Goal: Transaction & Acquisition: Obtain resource

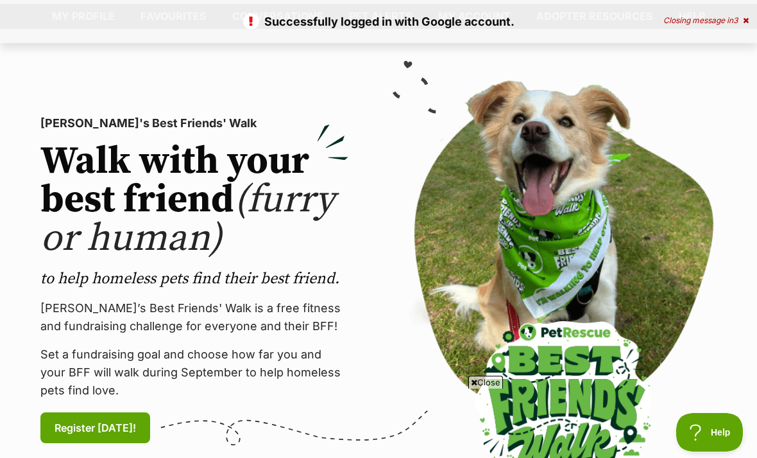
scroll to position [58, 0]
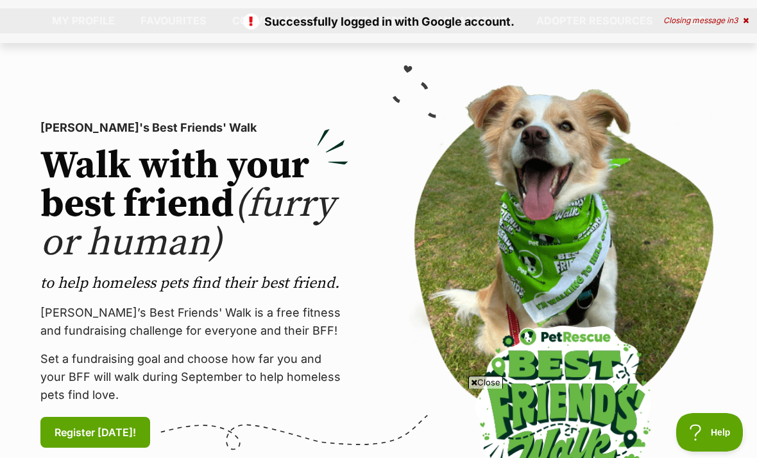
click at [740, 16] on div "Closing message in 3" at bounding box center [706, 20] width 85 height 9
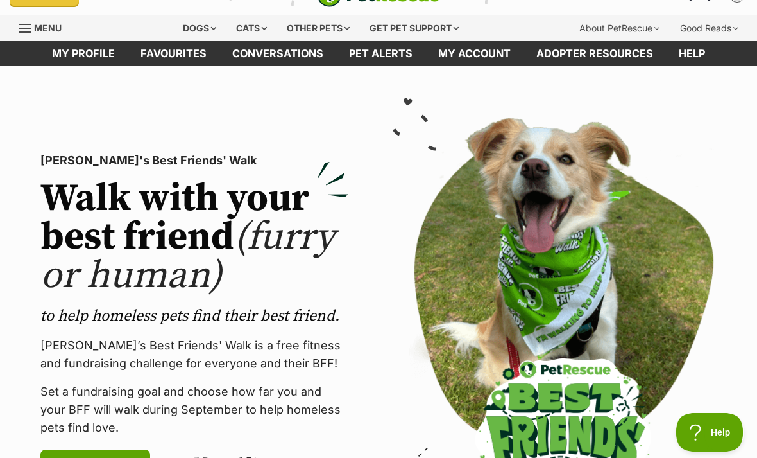
scroll to position [24, 0]
click at [377, 57] on link "Pet alerts" at bounding box center [380, 54] width 89 height 25
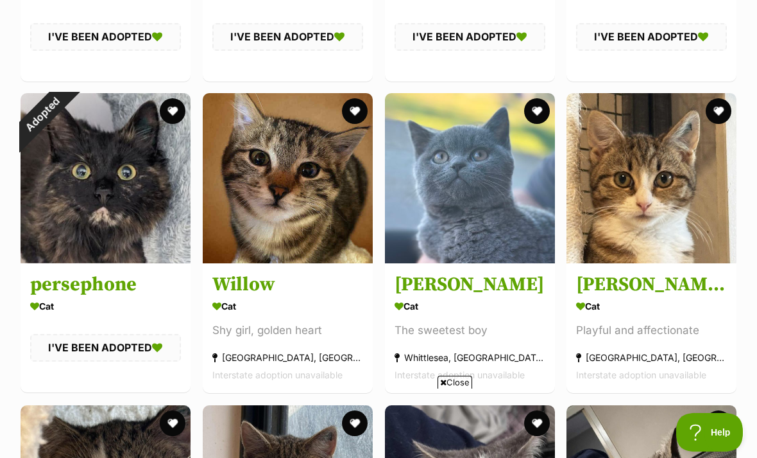
scroll to position [2669, 0]
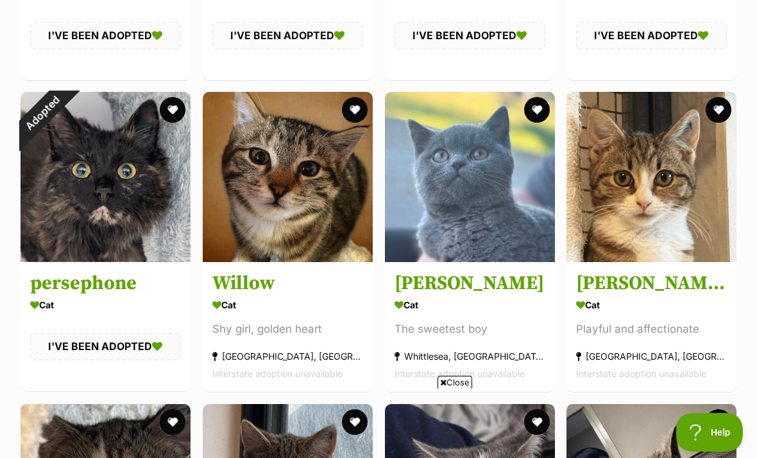
click at [539, 110] on button "favourite" at bounding box center [537, 110] width 26 height 26
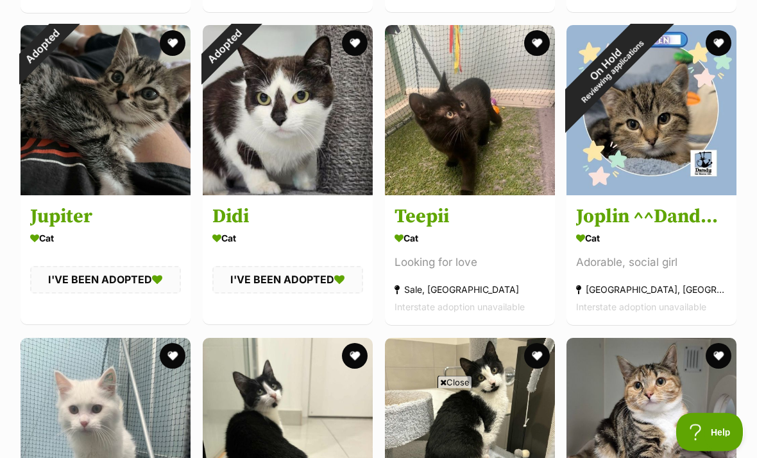
scroll to position [1800, 0]
click at [526, 141] on img at bounding box center [470, 110] width 170 height 170
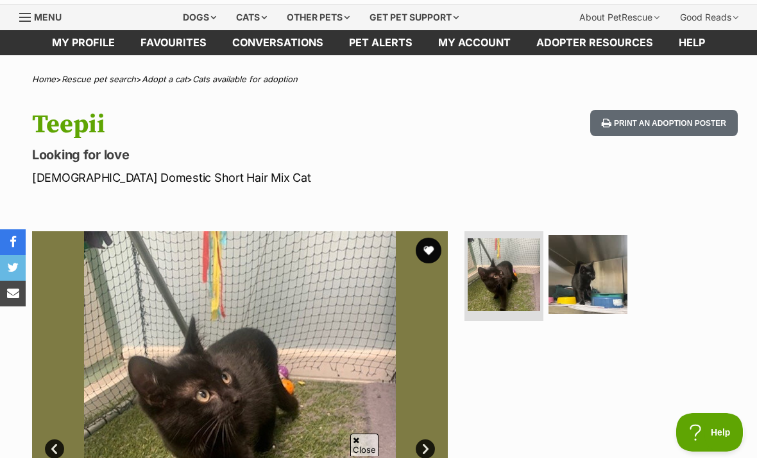
scroll to position [37, 0]
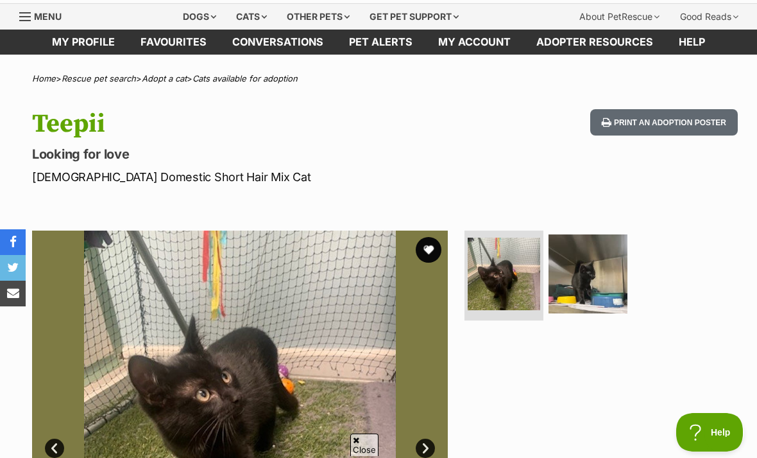
click at [574, 259] on img at bounding box center [588, 273] width 79 height 79
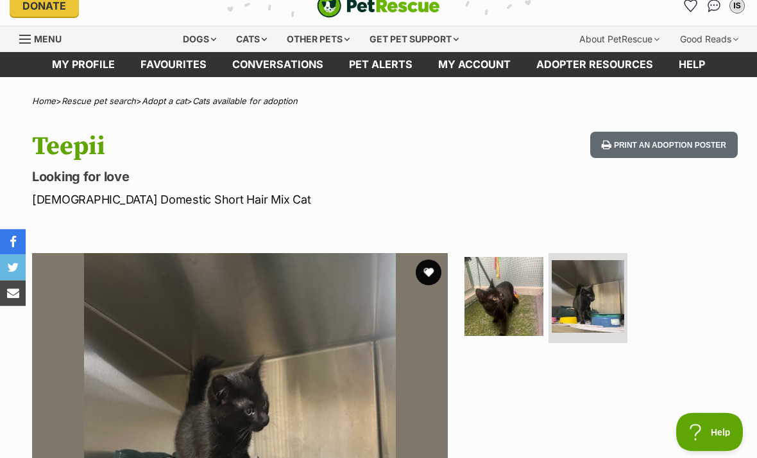
scroll to position [14, 0]
click at [237, 35] on div "Cats" at bounding box center [251, 39] width 49 height 26
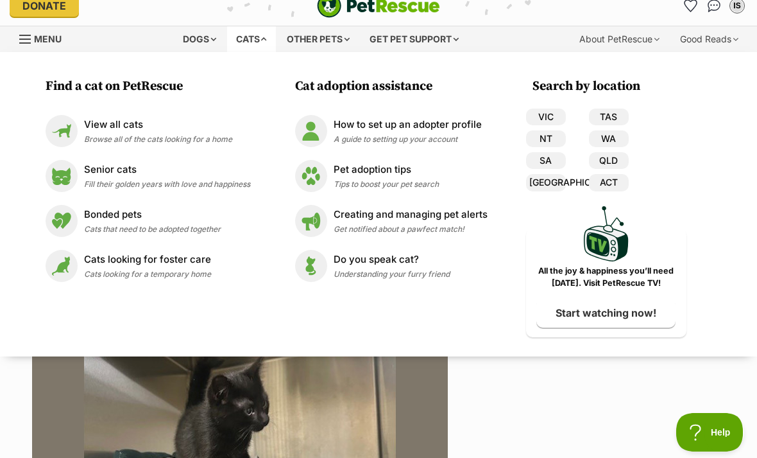
scroll to position [0, 0]
click at [59, 137] on img at bounding box center [62, 131] width 32 height 32
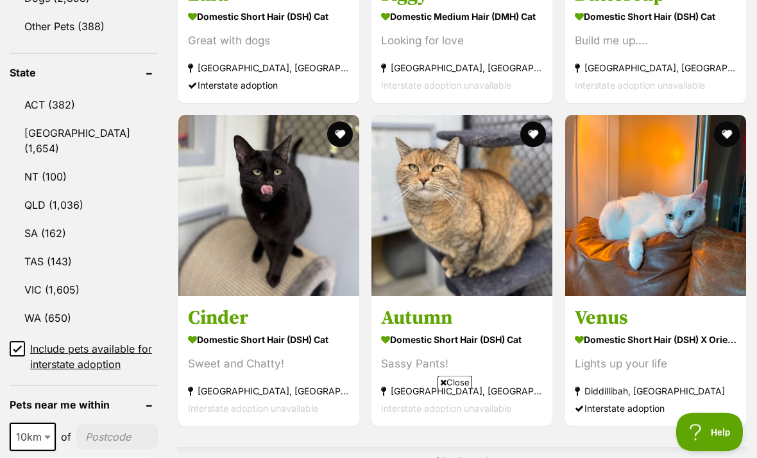
scroll to position [689, 0]
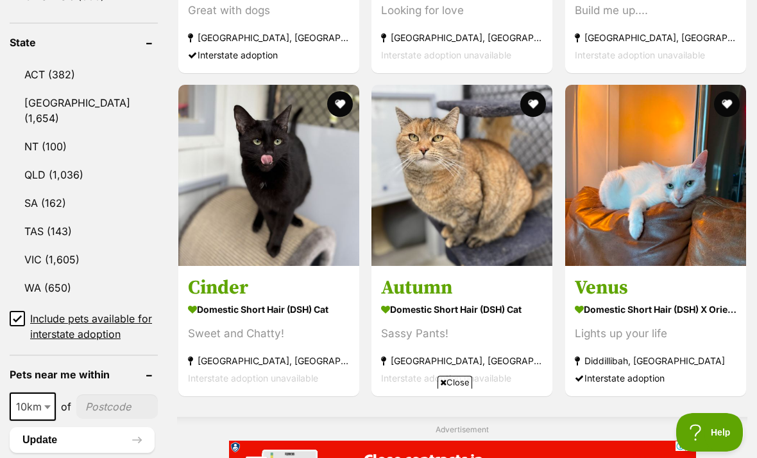
click at [25, 246] on link "VIC (1,605)" at bounding box center [84, 259] width 148 height 27
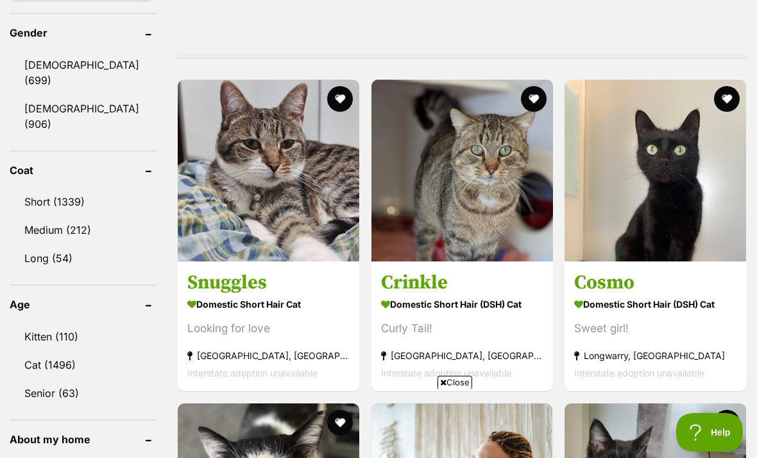
scroll to position [1153, 0]
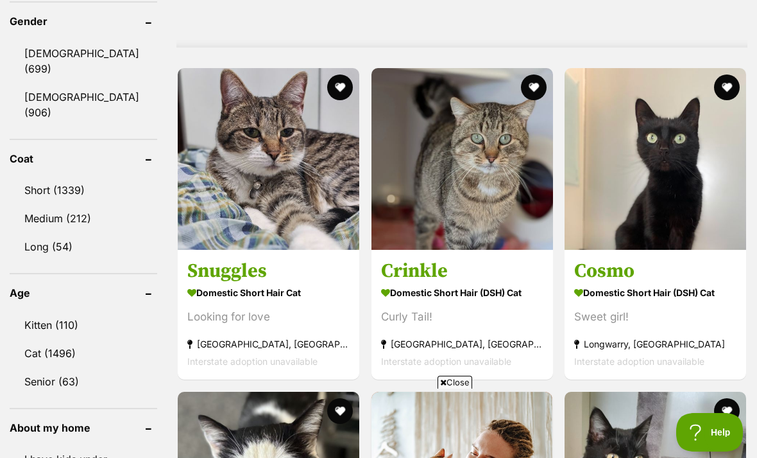
click at [49, 311] on link "Kitten (110)" at bounding box center [84, 324] width 148 height 27
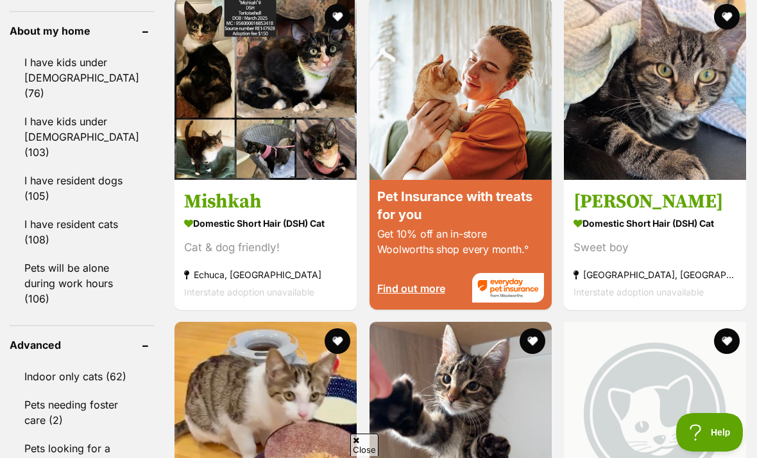
scroll to position [1548, 0]
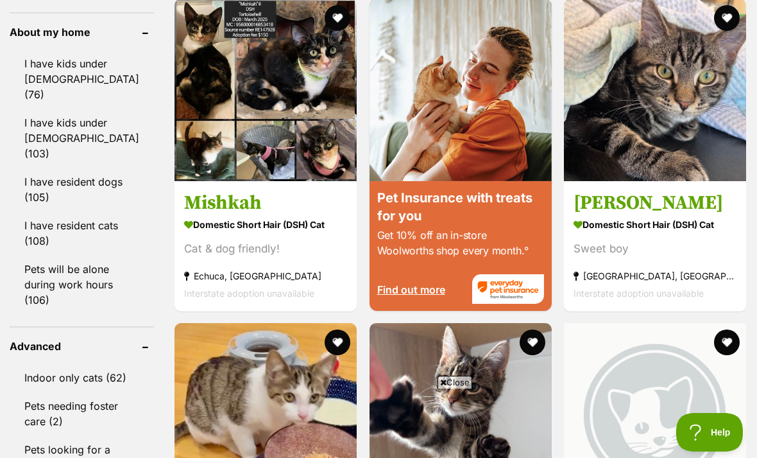
click at [37, 168] on link "I have resident dogs (105)" at bounding box center [82, 189] width 144 height 42
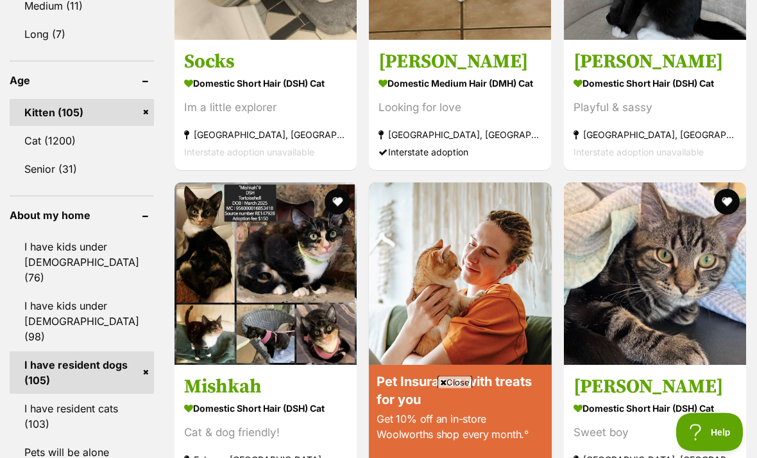
scroll to position [1365, 0]
click at [63, 292] on link "I have kids under 12 years old (98)" at bounding box center [82, 321] width 144 height 58
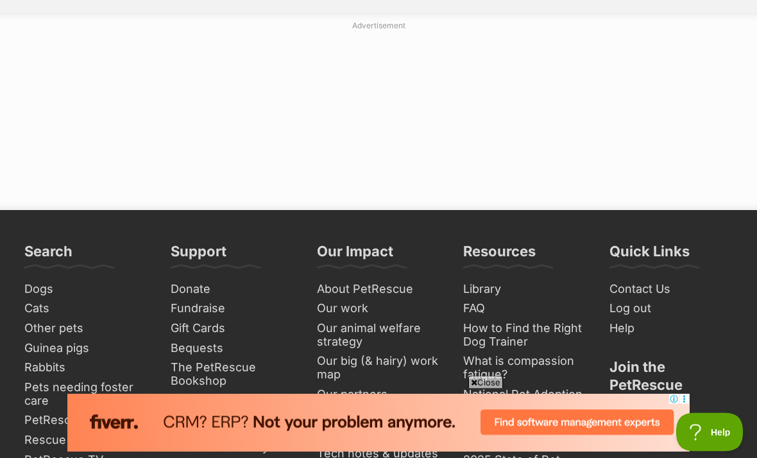
scroll to position [3290, 0]
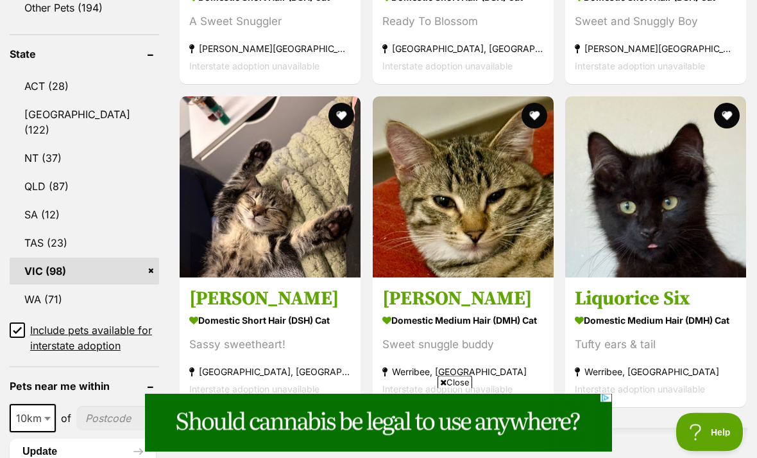
scroll to position [680, 0]
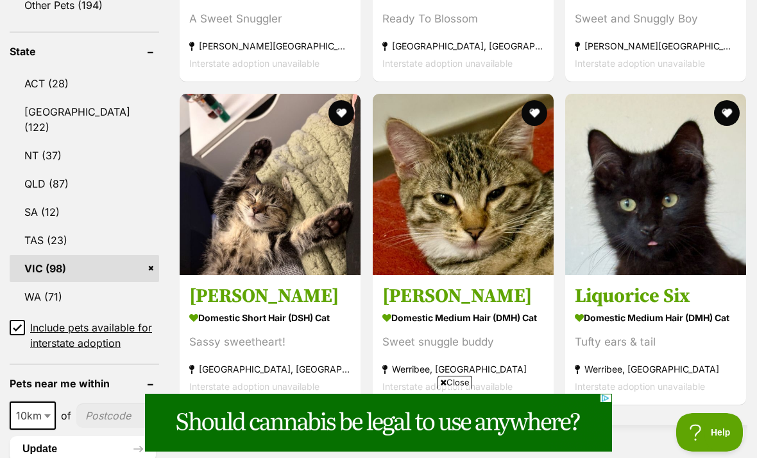
click at [731, 122] on button "favourite" at bounding box center [727, 113] width 26 height 26
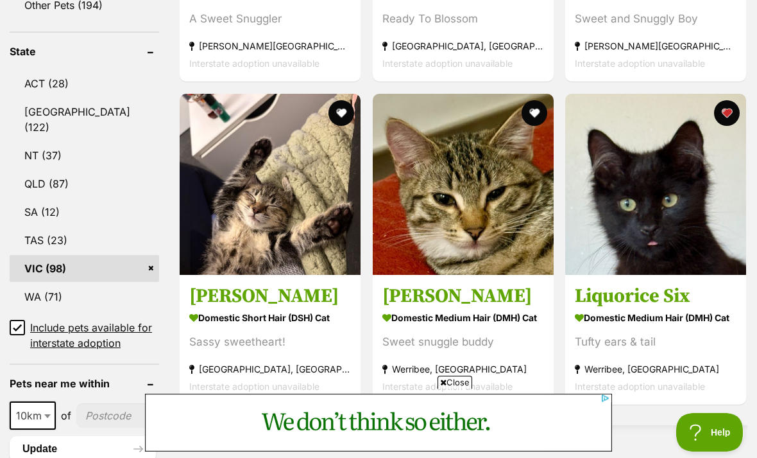
click at [678, 223] on img at bounding box center [655, 184] width 181 height 181
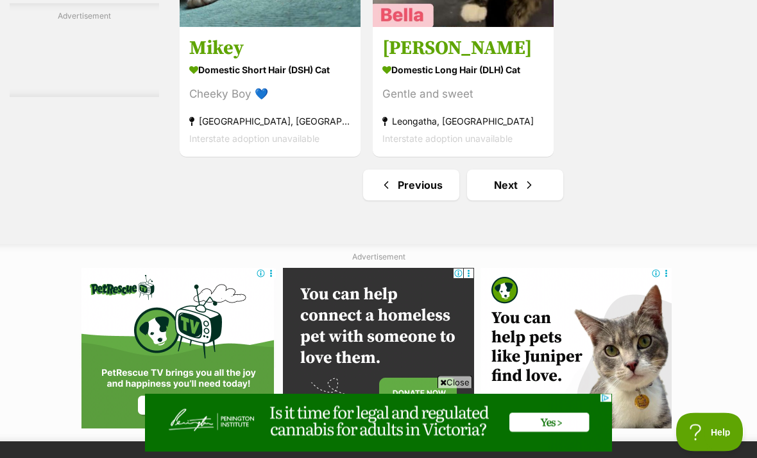
scroll to position [2906, 0]
click at [523, 193] on span "Next page" at bounding box center [529, 184] width 13 height 15
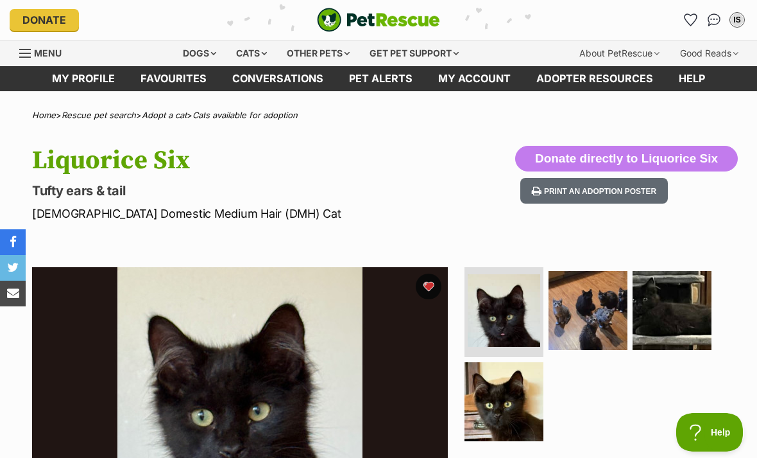
click at [519, 390] on img at bounding box center [504, 401] width 79 height 79
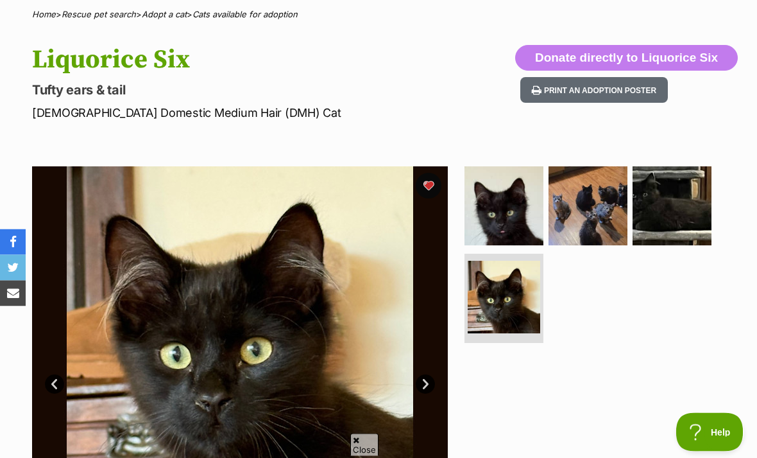
scroll to position [101, 0]
click at [707, 191] on img at bounding box center [672, 205] width 79 height 79
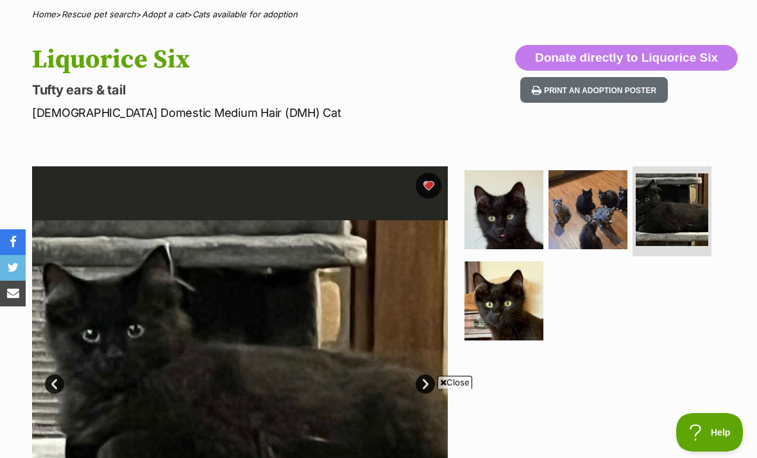
click at [592, 233] on img at bounding box center [588, 209] width 79 height 79
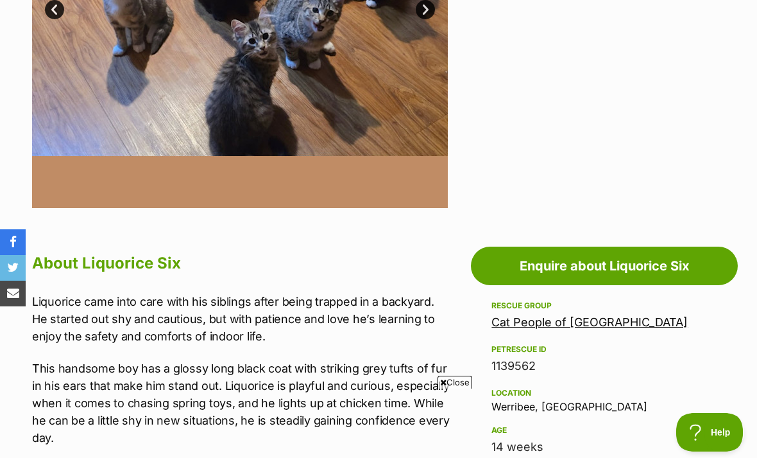
scroll to position [472, 0]
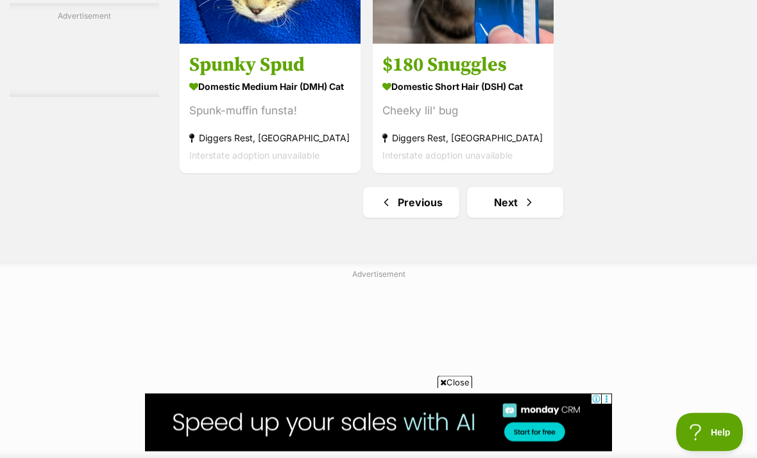
scroll to position [3009, 0]
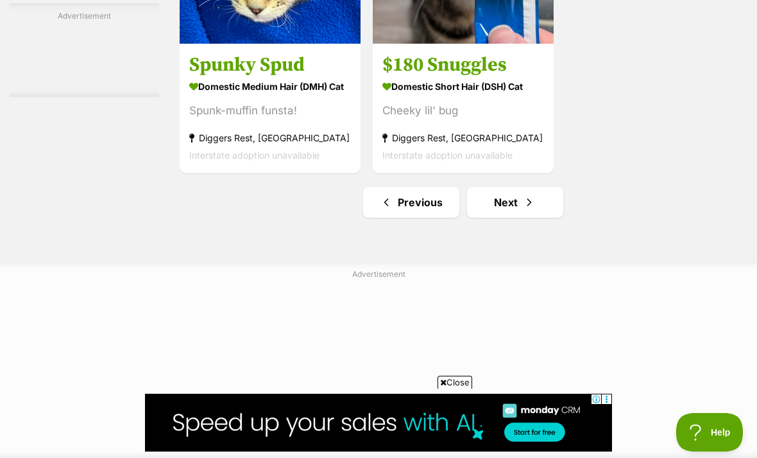
click at [529, 218] on link "Next" at bounding box center [515, 202] width 96 height 31
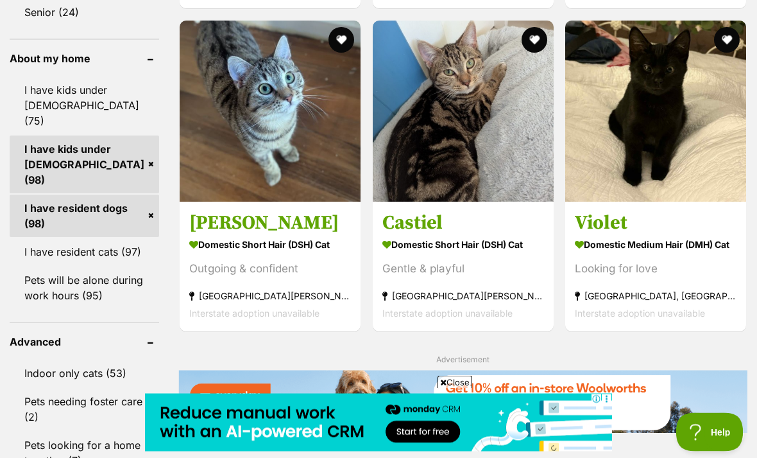
scroll to position [1522, 0]
click at [727, 53] on button "favourite" at bounding box center [727, 40] width 26 height 26
click at [667, 169] on img at bounding box center [655, 111] width 181 height 181
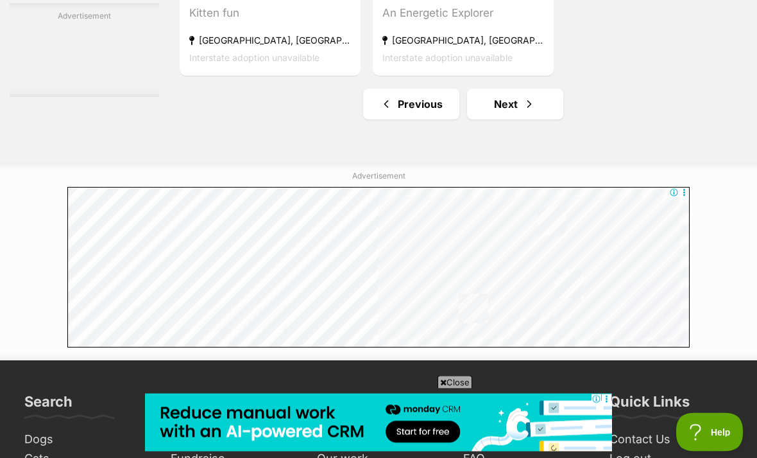
scroll to position [2987, 0]
click at [523, 119] on link "Next" at bounding box center [515, 104] width 96 height 31
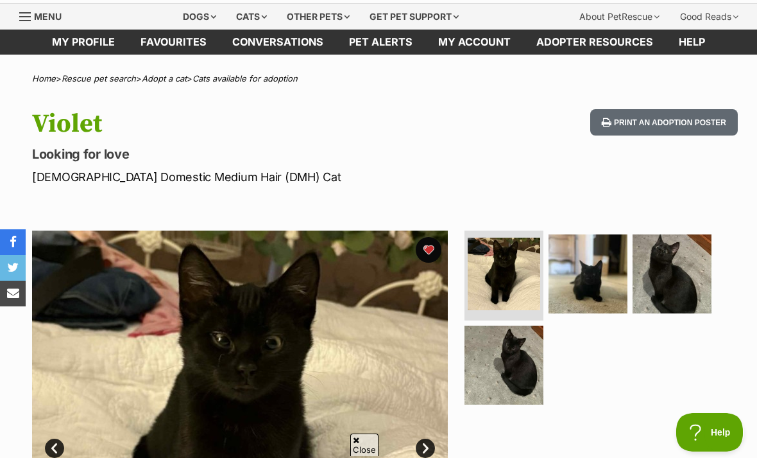
click at [509, 361] on img at bounding box center [504, 364] width 79 height 79
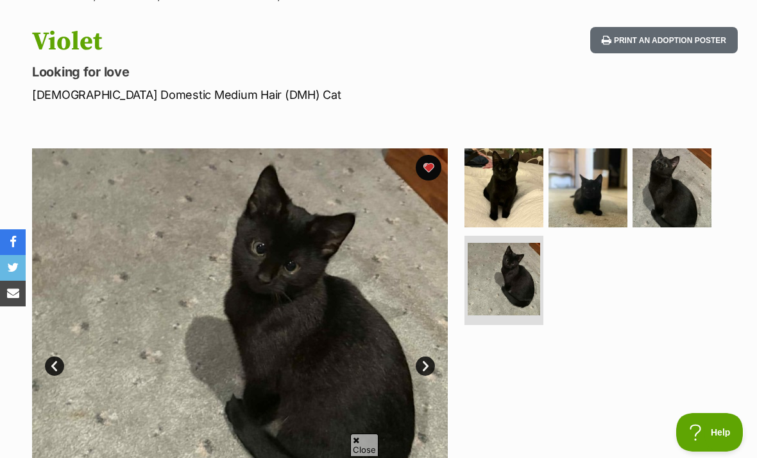
click at [601, 227] on img at bounding box center [588, 187] width 79 height 79
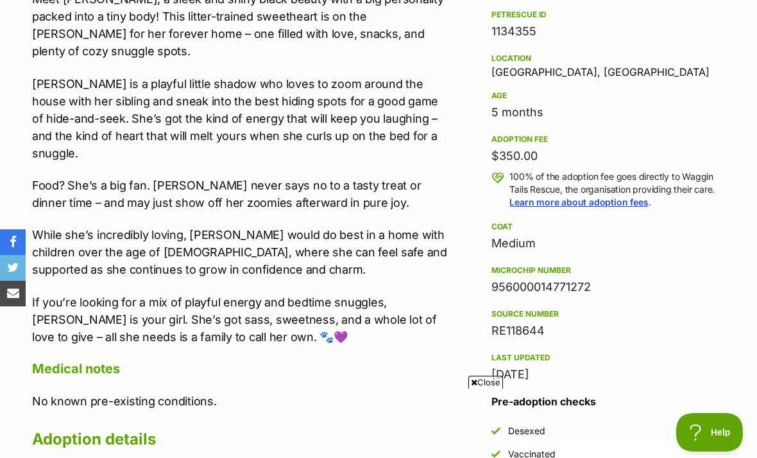
scroll to position [809, 0]
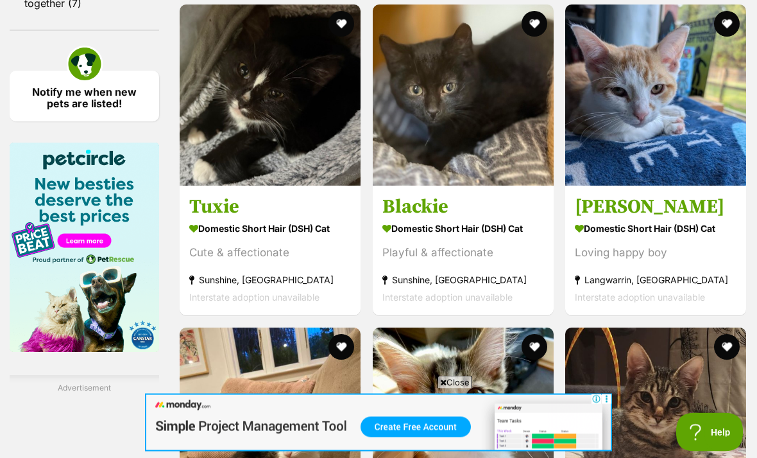
scroll to position [1979, 0]
click at [455, 219] on h3 "Blackie" at bounding box center [464, 206] width 162 height 24
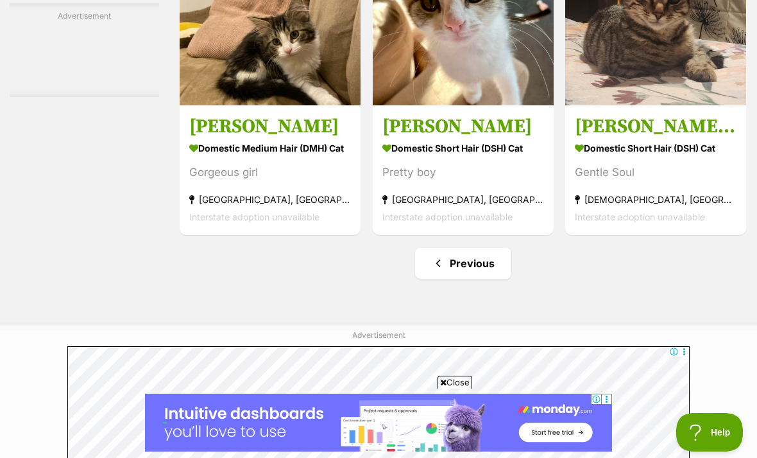
scroll to position [2337, 0]
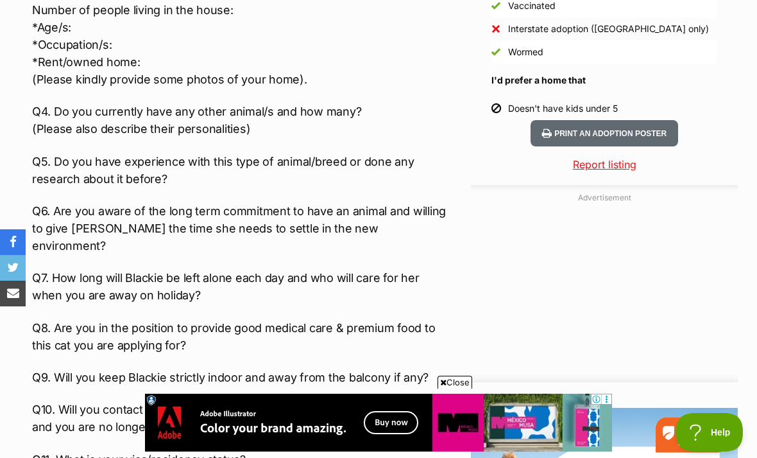
scroll to position [1329, 0]
